Goal: Find specific page/section: Find specific page/section

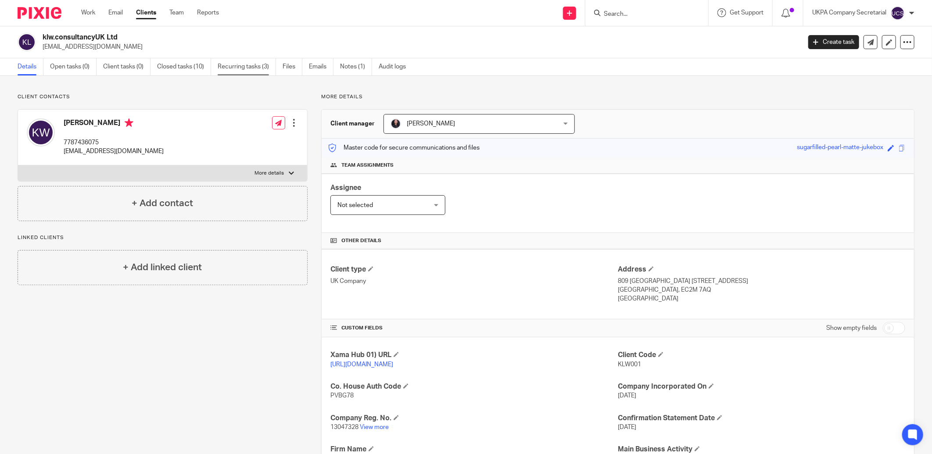
click at [252, 67] on link "Recurring tasks (3)" at bounding box center [247, 66] width 58 height 17
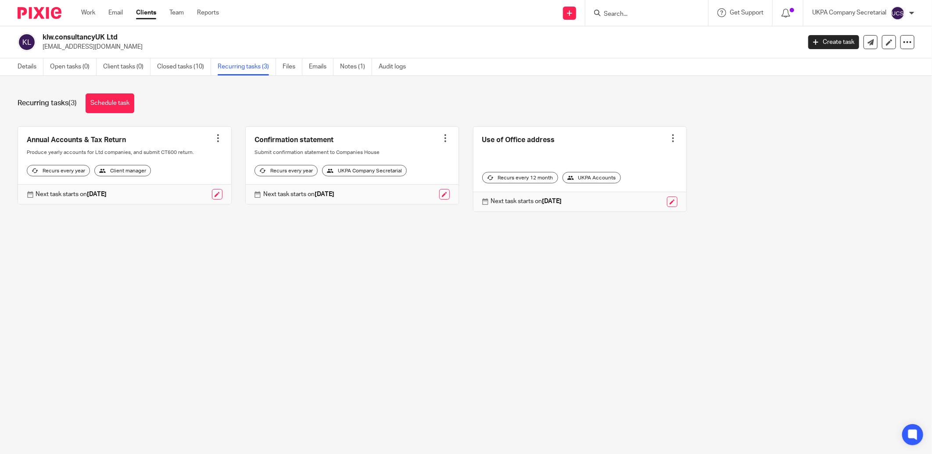
click at [654, 12] on input "Search" at bounding box center [642, 15] width 79 height 8
type input "CHARM PRO"
click at [680, 29] on link at bounding box center [675, 38] width 148 height 20
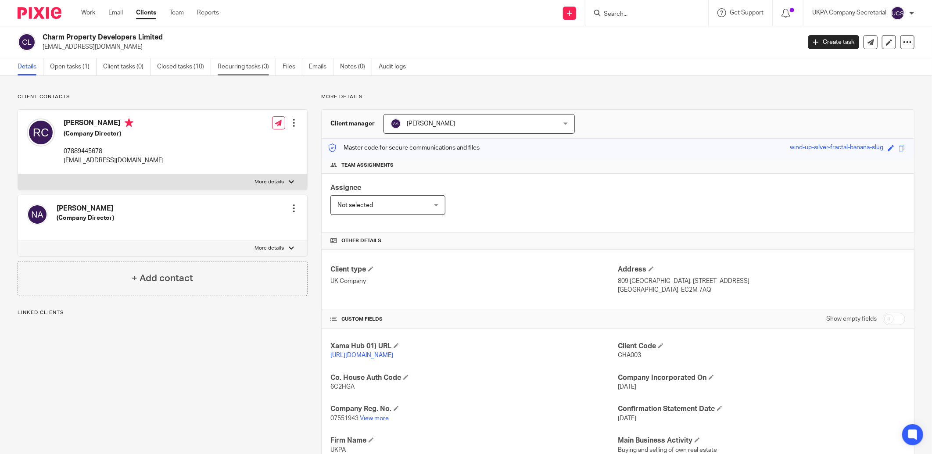
click at [249, 62] on link "Recurring tasks (3)" at bounding box center [247, 66] width 58 height 17
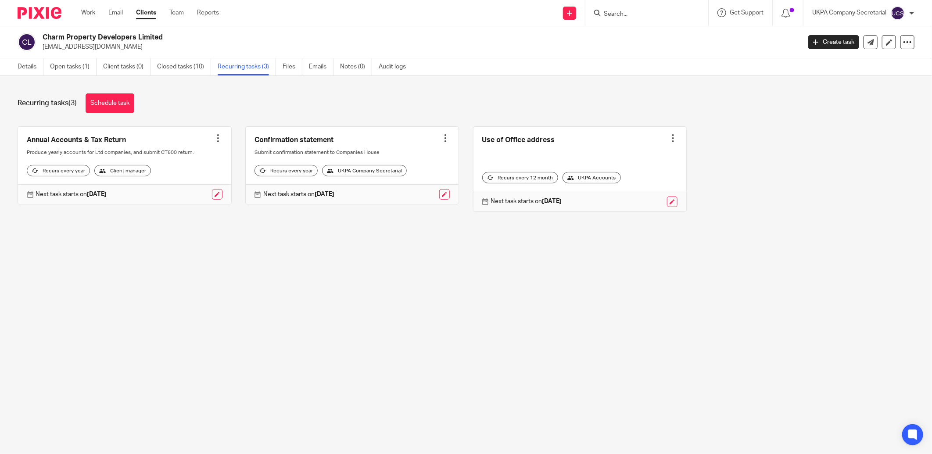
click at [626, 7] on form at bounding box center [649, 12] width 93 height 11
click at [626, 11] on input "Search" at bounding box center [642, 15] width 79 height 8
type input "CHARM NEW"
click at [648, 36] on link at bounding box center [675, 38] width 148 height 20
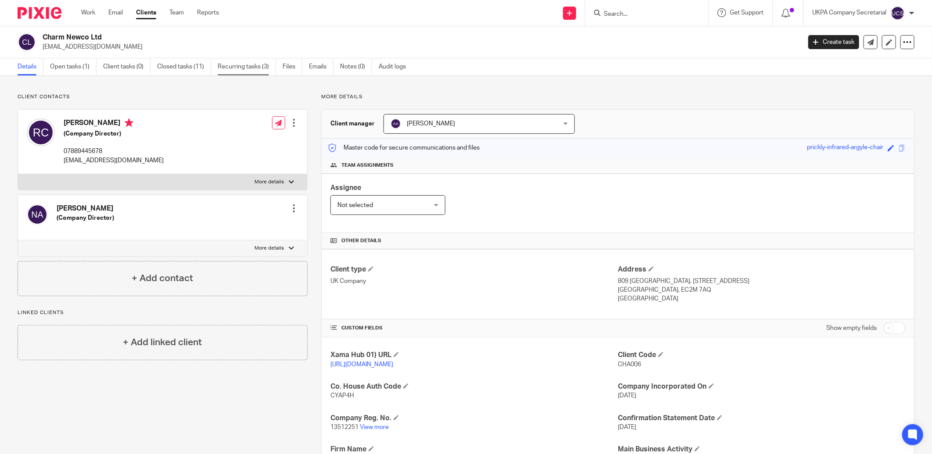
click at [256, 68] on link "Recurring tasks (3)" at bounding box center [247, 66] width 58 height 17
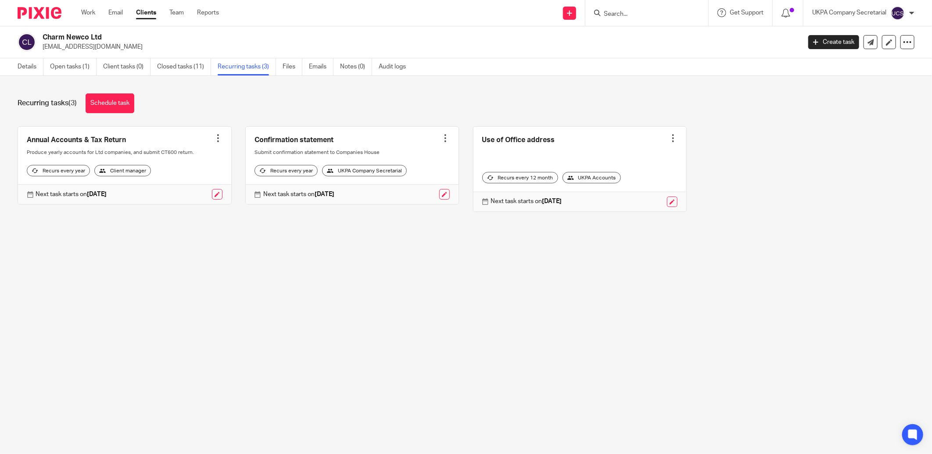
click at [629, 18] on form at bounding box center [649, 12] width 93 height 11
click at [626, 12] on input "Search" at bounding box center [642, 15] width 79 height 8
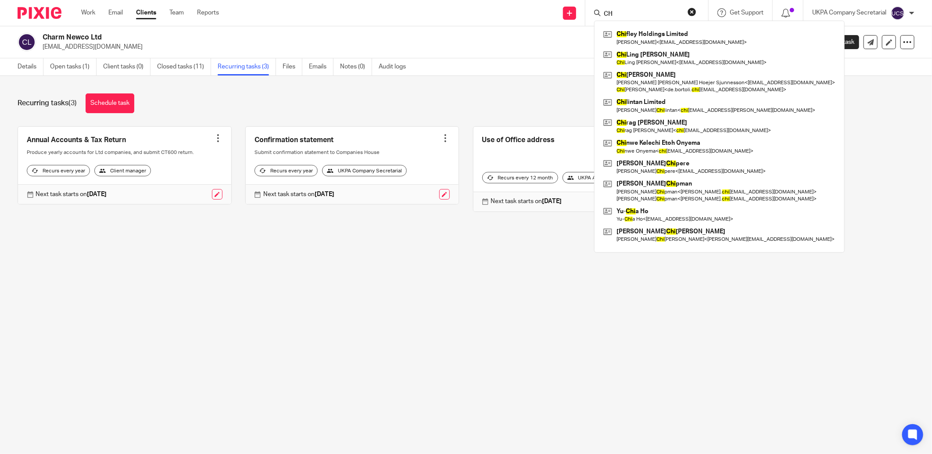
type input "C"
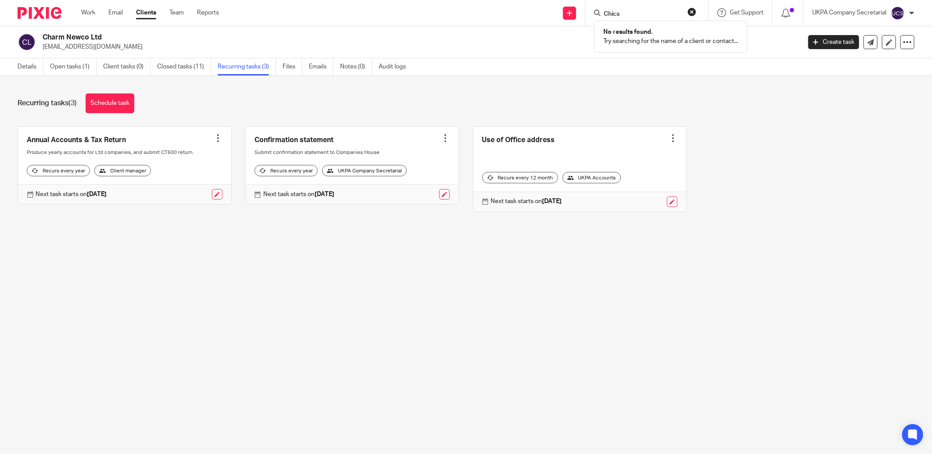
type input "Chics"
click at [690, 11] on button "reset" at bounding box center [691, 11] width 9 height 9
click at [676, 12] on input "Search" at bounding box center [642, 15] width 79 height 8
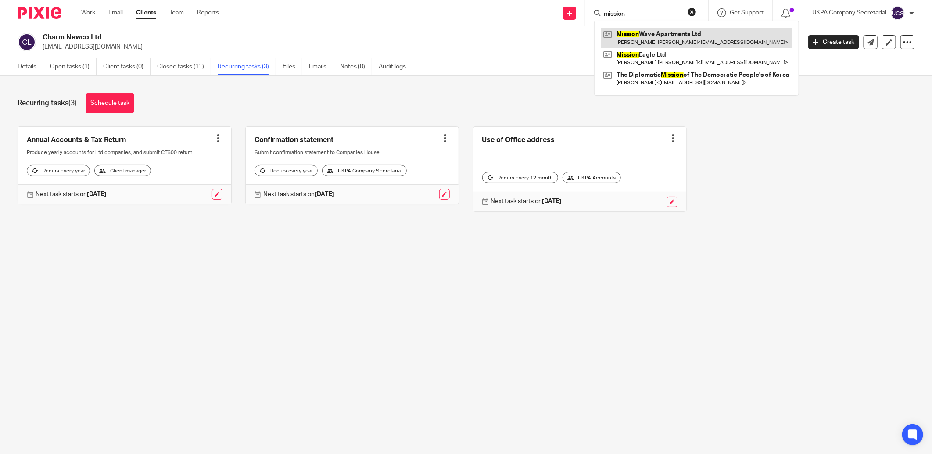
type input "mission"
click at [680, 45] on link at bounding box center [696, 38] width 191 height 20
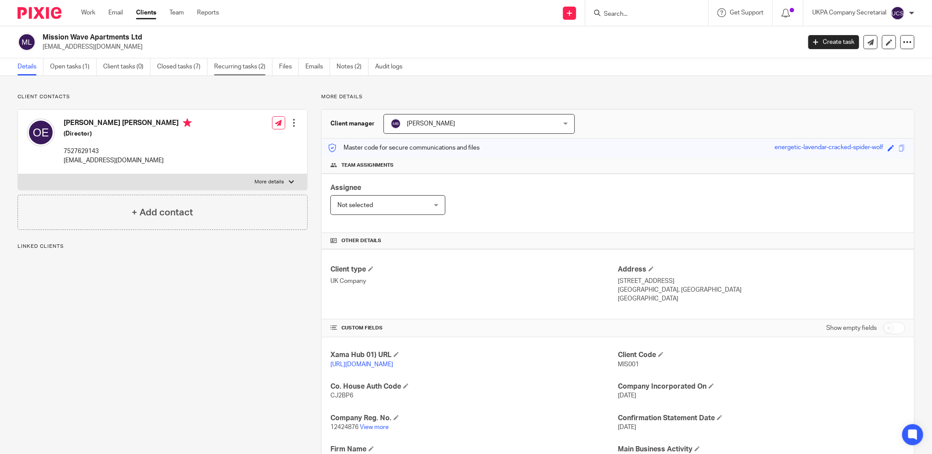
click at [250, 65] on link "Recurring tasks (2)" at bounding box center [243, 66] width 58 height 17
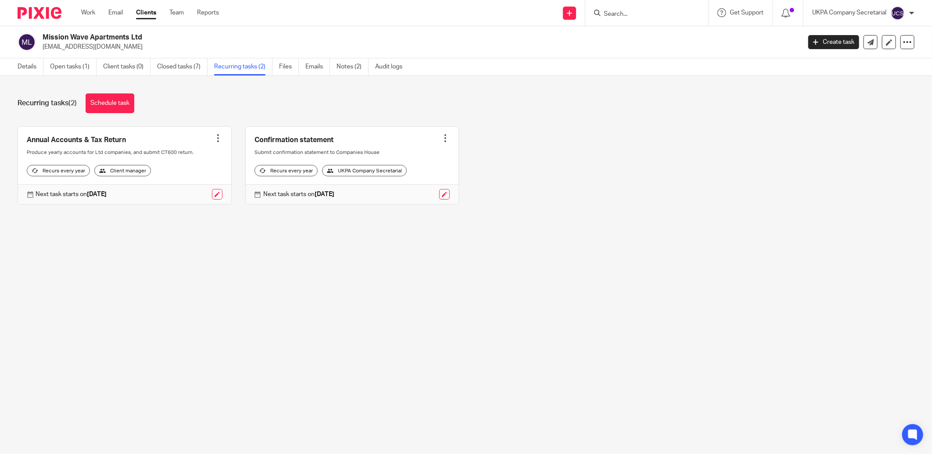
click at [640, 17] on input "Search" at bounding box center [642, 15] width 79 height 8
type input "l7"
click at [642, 37] on link at bounding box center [675, 38] width 148 height 20
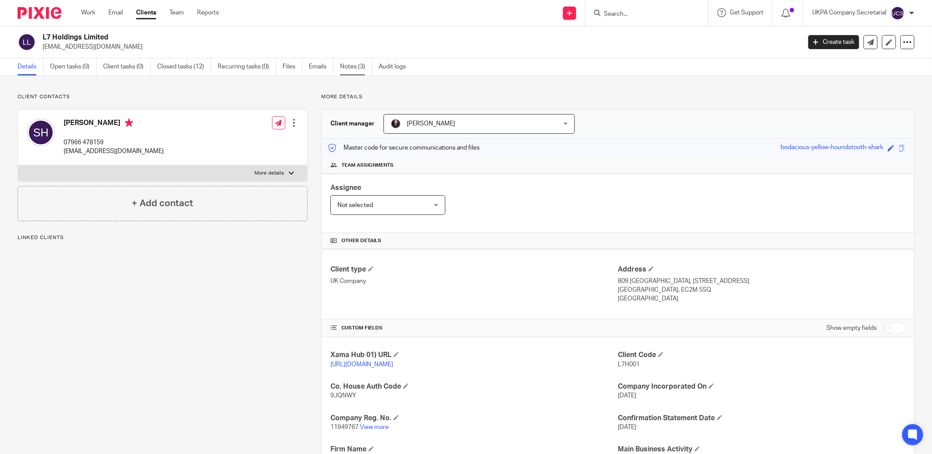
click at [354, 67] on link "Notes (3)" at bounding box center [356, 66] width 32 height 17
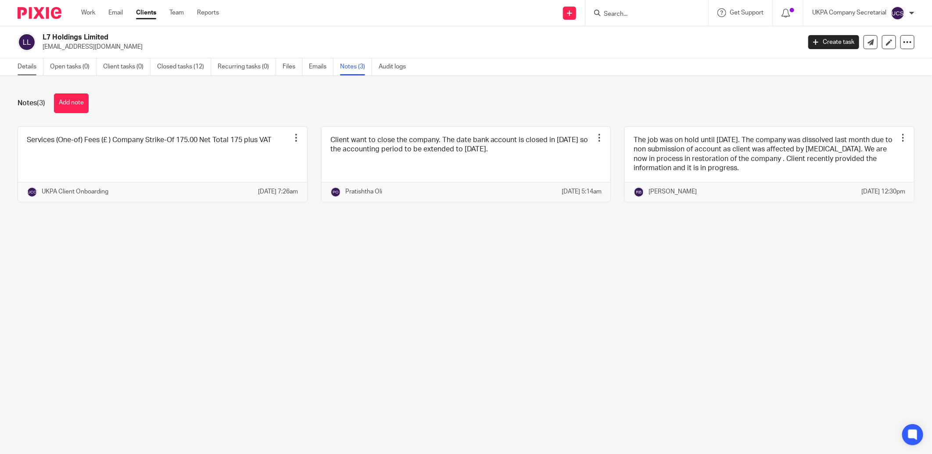
click at [29, 66] on link "Details" at bounding box center [31, 66] width 26 height 17
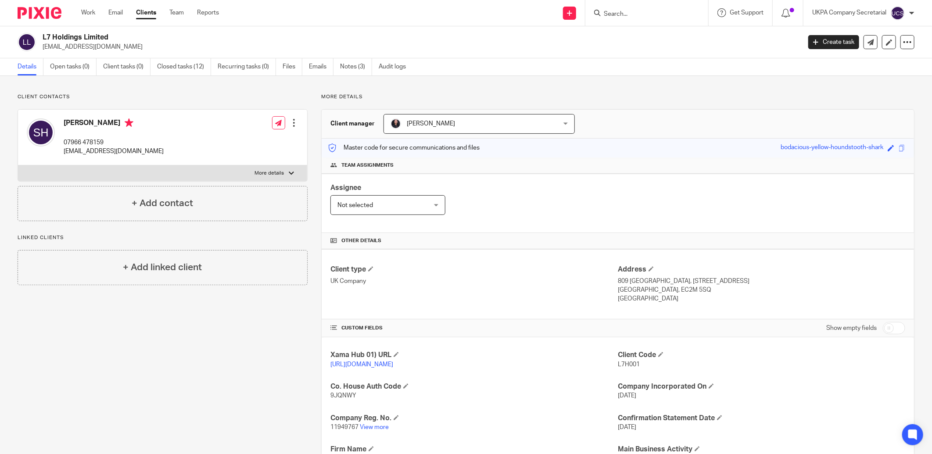
click at [619, 12] on input "Search" at bounding box center [642, 15] width 79 height 8
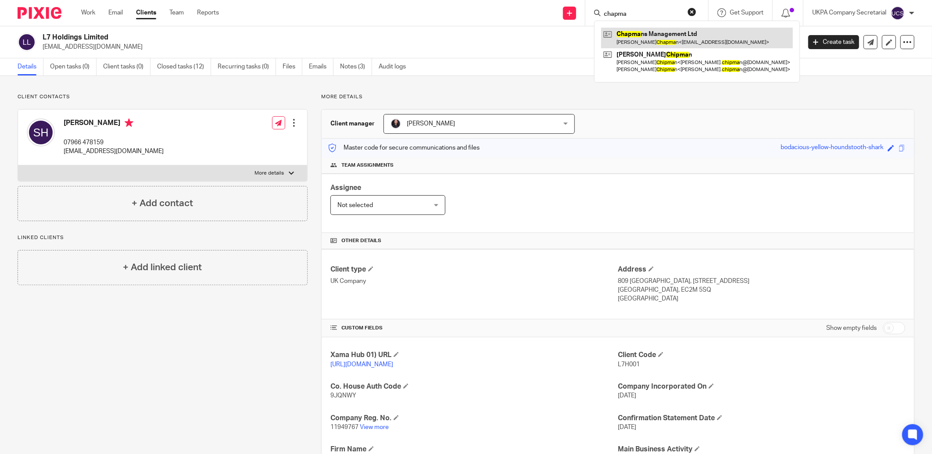
type input "chapma"
click at [642, 38] on link at bounding box center [697, 38] width 192 height 20
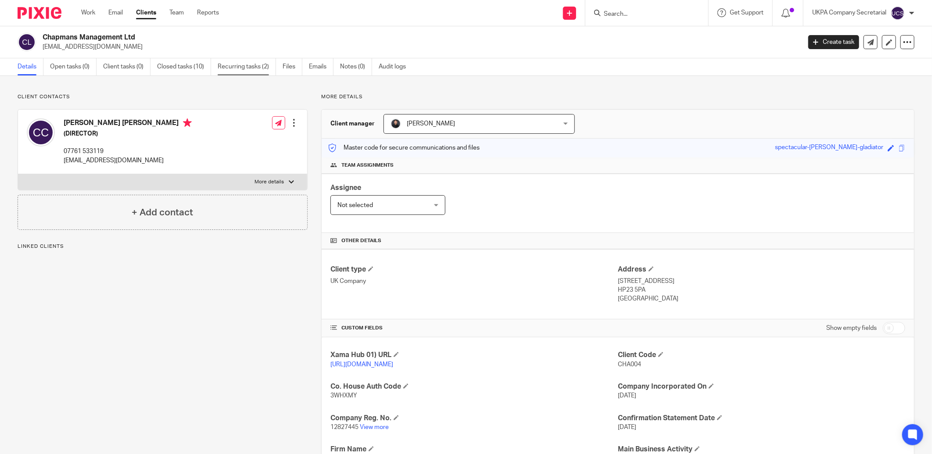
click at [247, 68] on link "Recurring tasks (2)" at bounding box center [247, 66] width 58 height 17
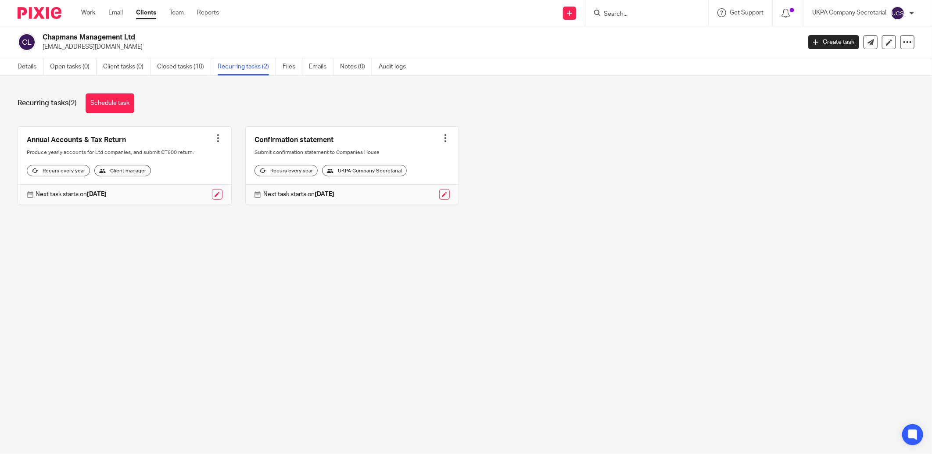
click at [465, 284] on main "Chapmans Management Ltd [EMAIL_ADDRESS][DOMAIN_NAME] Create task Update from Co…" at bounding box center [466, 227] width 932 height 454
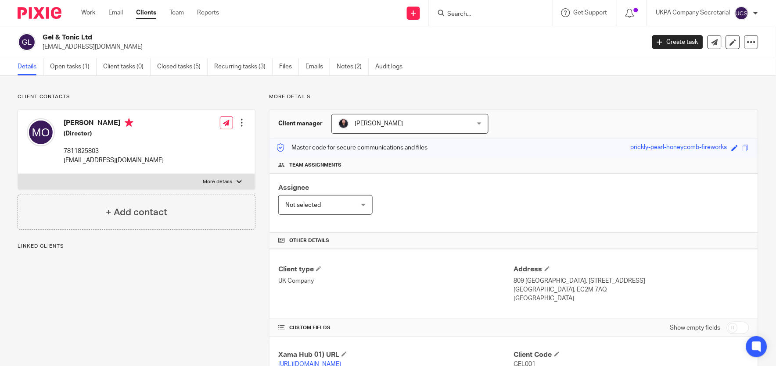
click at [464, 14] on input "Search" at bounding box center [486, 15] width 79 height 8
type input "feel at"
click at [482, 37] on link at bounding box center [519, 38] width 148 height 20
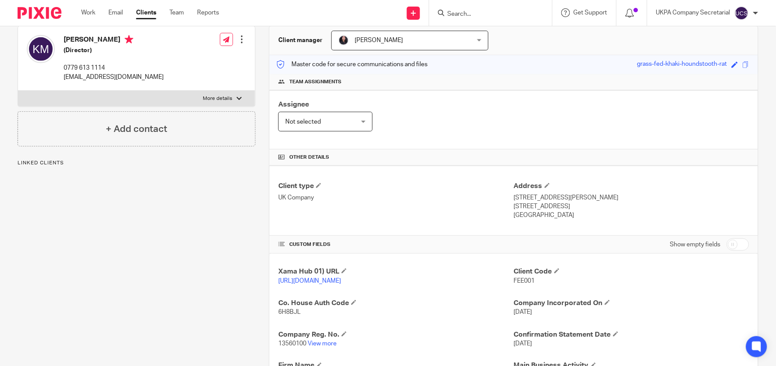
scroll to position [143, 0]
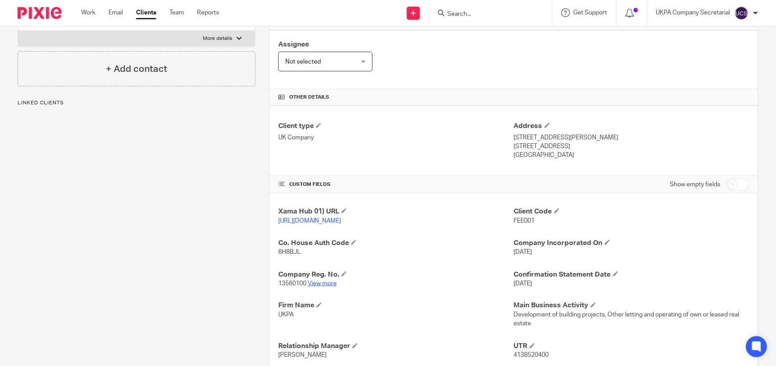
click at [308, 287] on link "View more" at bounding box center [321, 284] width 29 height 6
